Goal: Transaction & Acquisition: Purchase product/service

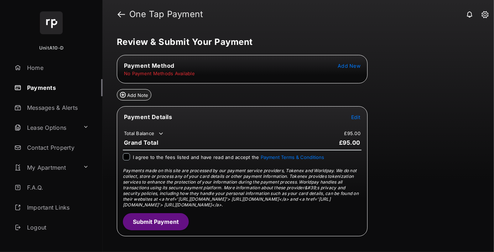
click at [349, 65] on span "Add New" at bounding box center [349, 66] width 23 height 6
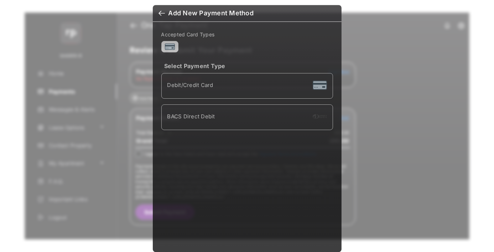
click at [245, 116] on div "BACS Direct Debit" at bounding box center [247, 117] width 160 height 14
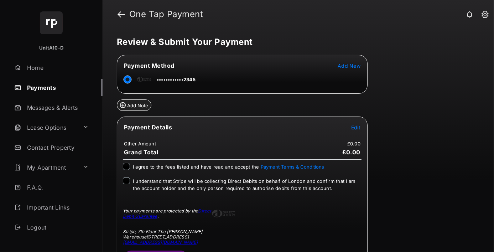
click at [356, 126] on span "Edit" at bounding box center [355, 127] width 9 height 6
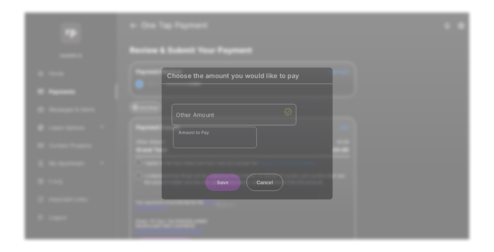
click at [234, 112] on div "Other Amount" at bounding box center [233, 114] width 115 height 12
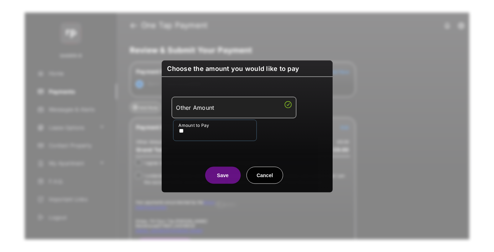
type input "**"
click at [223, 175] on button "Save" at bounding box center [223, 174] width 36 height 17
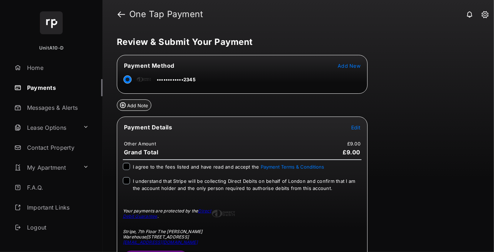
click at [356, 126] on span "Edit" at bounding box center [355, 127] width 9 height 6
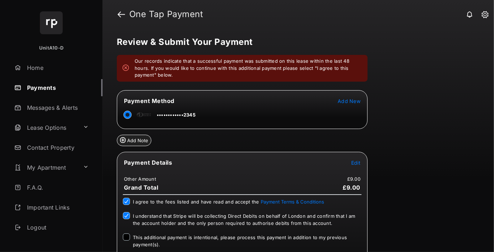
click at [239, 234] on span "This additional payment is intentional, please process this payment in addition…" at bounding box center [240, 240] width 214 height 13
